Goal: Find specific page/section: Find specific page/section

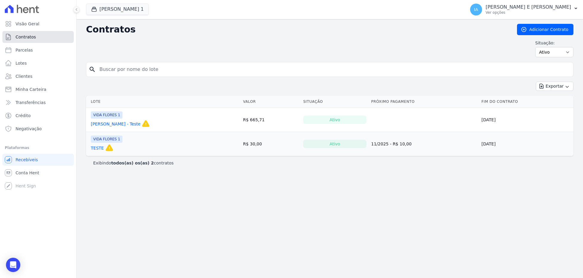
click at [24, 40] on link "Contratos" at bounding box center [37, 37] width 71 height 12
click at [29, 53] on span "Parcelas" at bounding box center [24, 50] width 17 height 6
select select
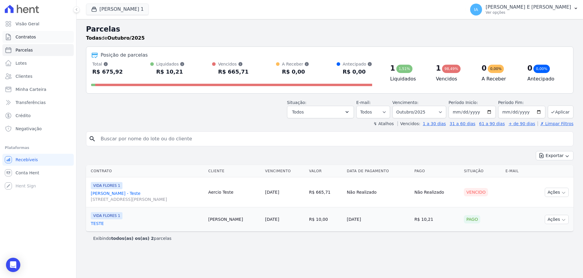
click at [26, 38] on span "Contratos" at bounding box center [26, 37] width 20 height 6
